Goal: Task Accomplishment & Management: Manage account settings

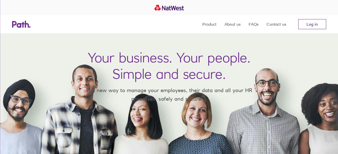
click at [300, 24] on link "Log in" at bounding box center [312, 24] width 28 height 10
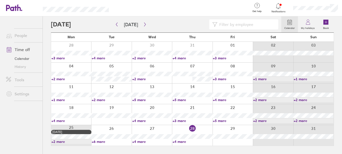
click at [179, 143] on link "+4 more" at bounding box center [192, 141] width 40 height 5
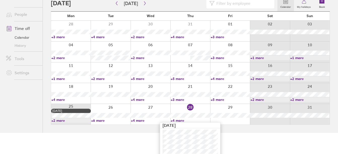
scroll to position [24, 0]
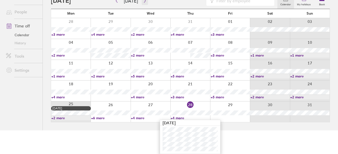
click at [143, 2] on icon "button" at bounding box center [145, 1] width 4 height 4
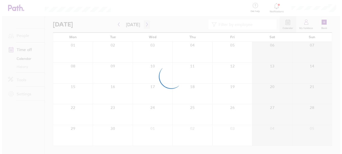
scroll to position [0, 0]
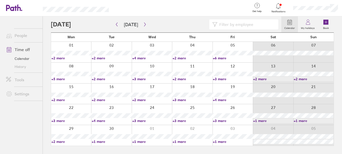
click at [58, 58] on link "+2 more" at bounding box center [71, 58] width 40 height 5
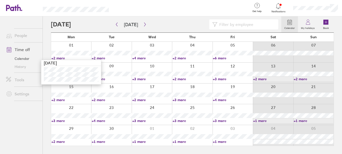
click at [97, 57] on link "+2 more" at bounding box center [112, 58] width 40 height 5
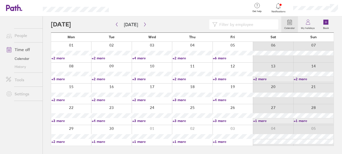
click at [100, 58] on link "+2 more" at bounding box center [112, 58] width 40 height 5
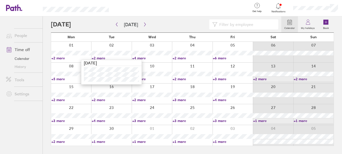
click at [145, 58] on link "+4 more" at bounding box center [152, 58] width 40 height 5
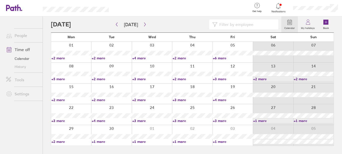
click at [142, 60] on div at bounding box center [152, 52] width 40 height 21
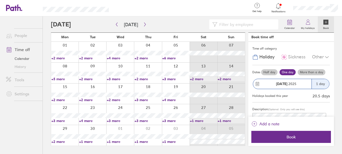
click at [118, 58] on link "+4 more" at bounding box center [120, 58] width 27 height 5
click at [140, 57] on link "+2 more" at bounding box center [147, 58] width 27 height 5
click at [165, 58] on link "+6 more" at bounding box center [175, 58] width 27 height 5
click at [166, 59] on link "+6 more" at bounding box center [175, 58] width 27 height 5
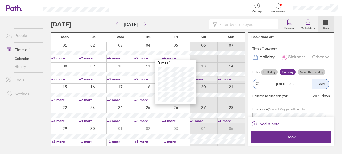
click at [86, 59] on link "+2 more" at bounding box center [92, 58] width 27 height 5
